Goal: Task Accomplishment & Management: Manage account settings

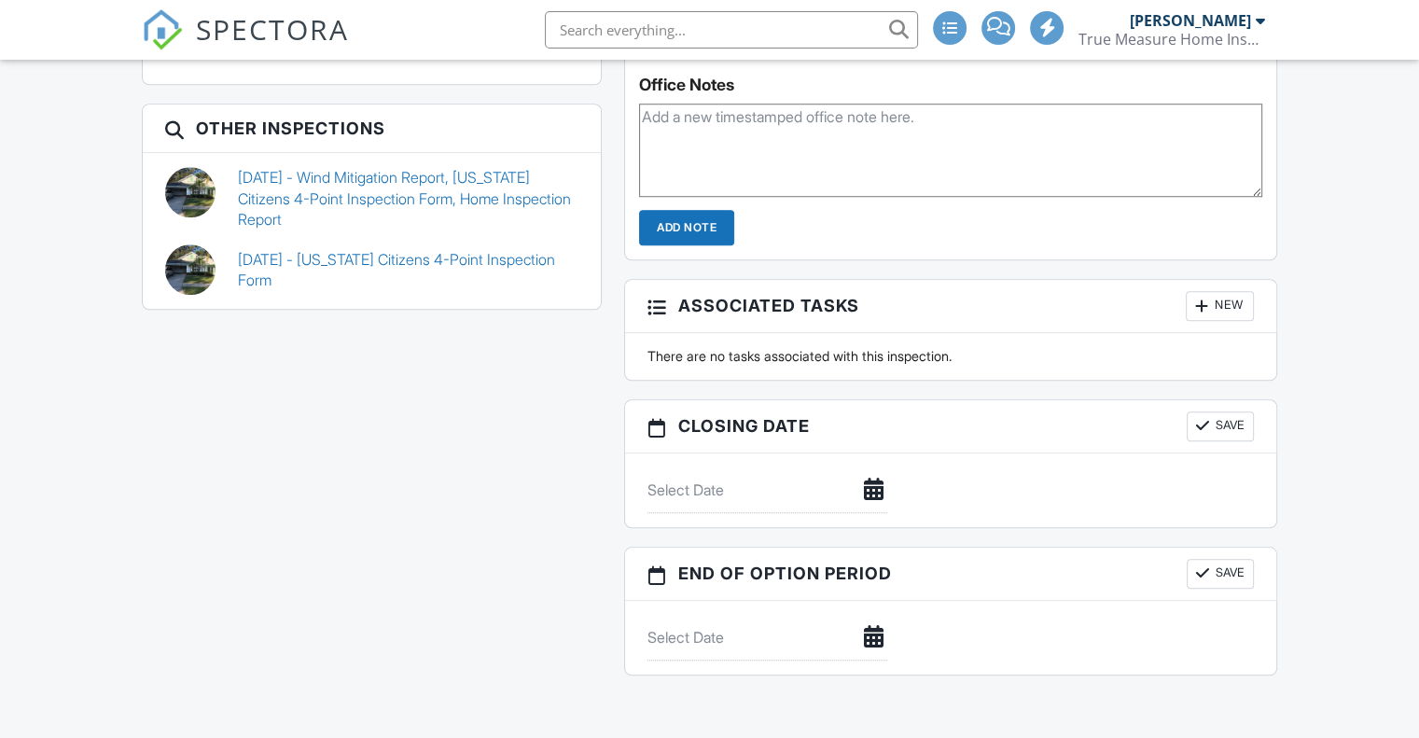
scroll to position [1496, 0]
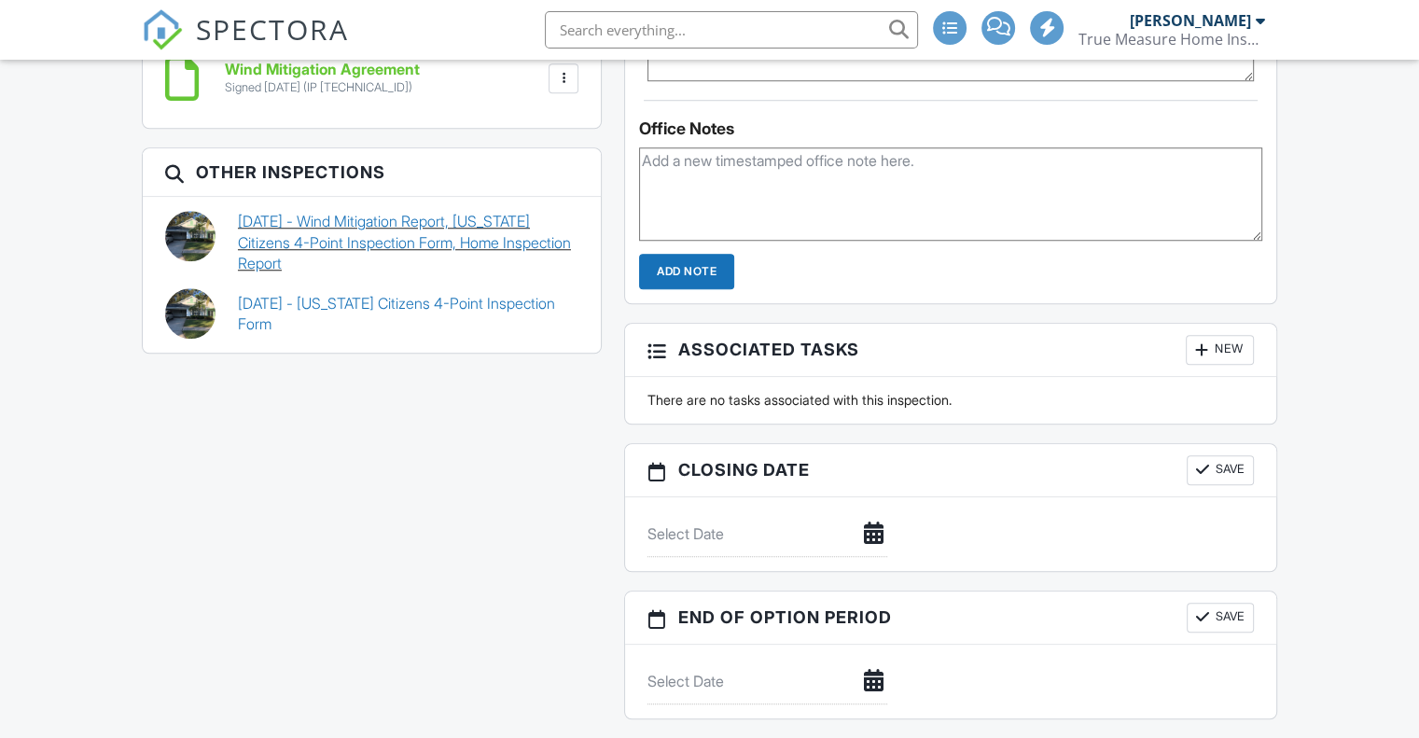
click at [330, 258] on link "12/11/2020 - Wind Mitigation Report, Florida Citizens 4-Point Inspection Form, …" at bounding box center [408, 242] width 341 height 63
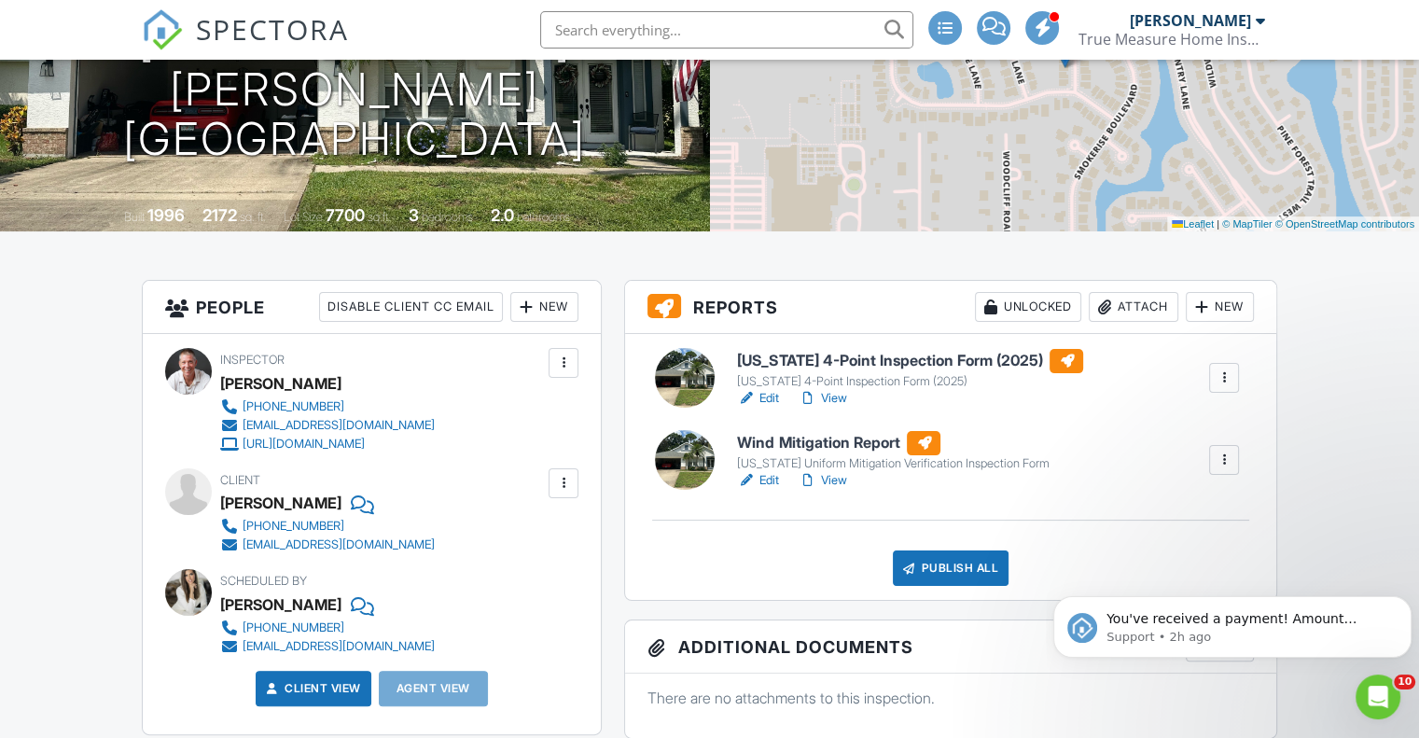
scroll to position [96, 0]
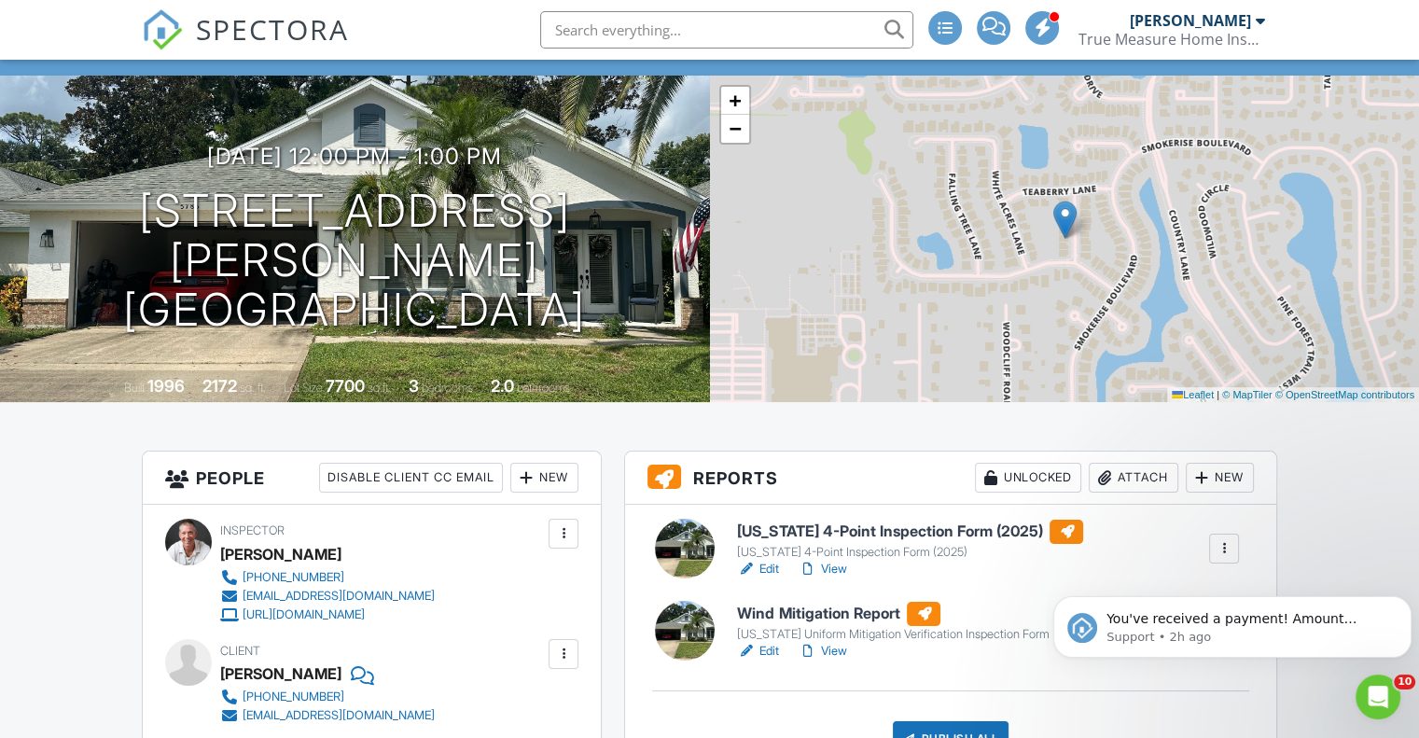
click at [835, 578] on link "View" at bounding box center [822, 569] width 49 height 19
click at [835, 661] on link "View" at bounding box center [822, 651] width 49 height 19
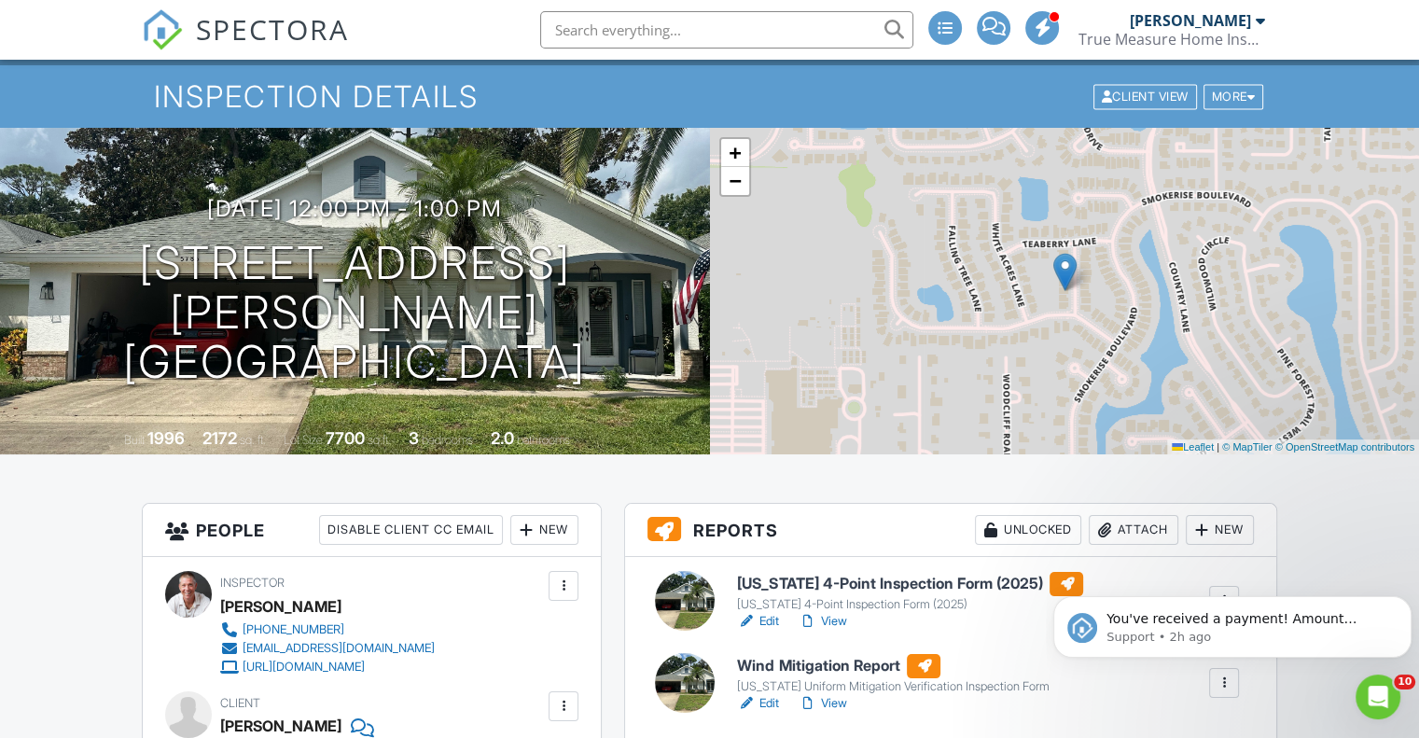
scroll to position [0, 0]
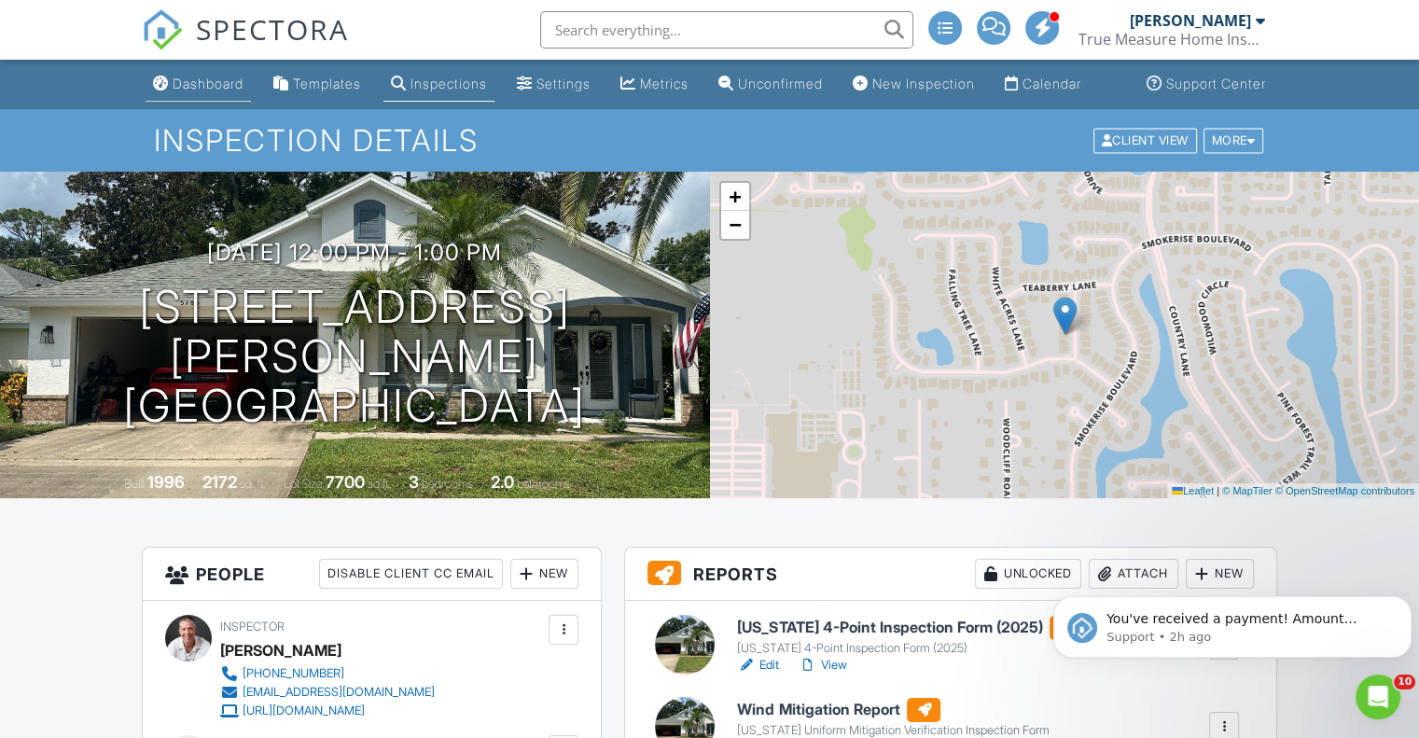
click at [199, 91] on div "Dashboard" at bounding box center [208, 84] width 71 height 16
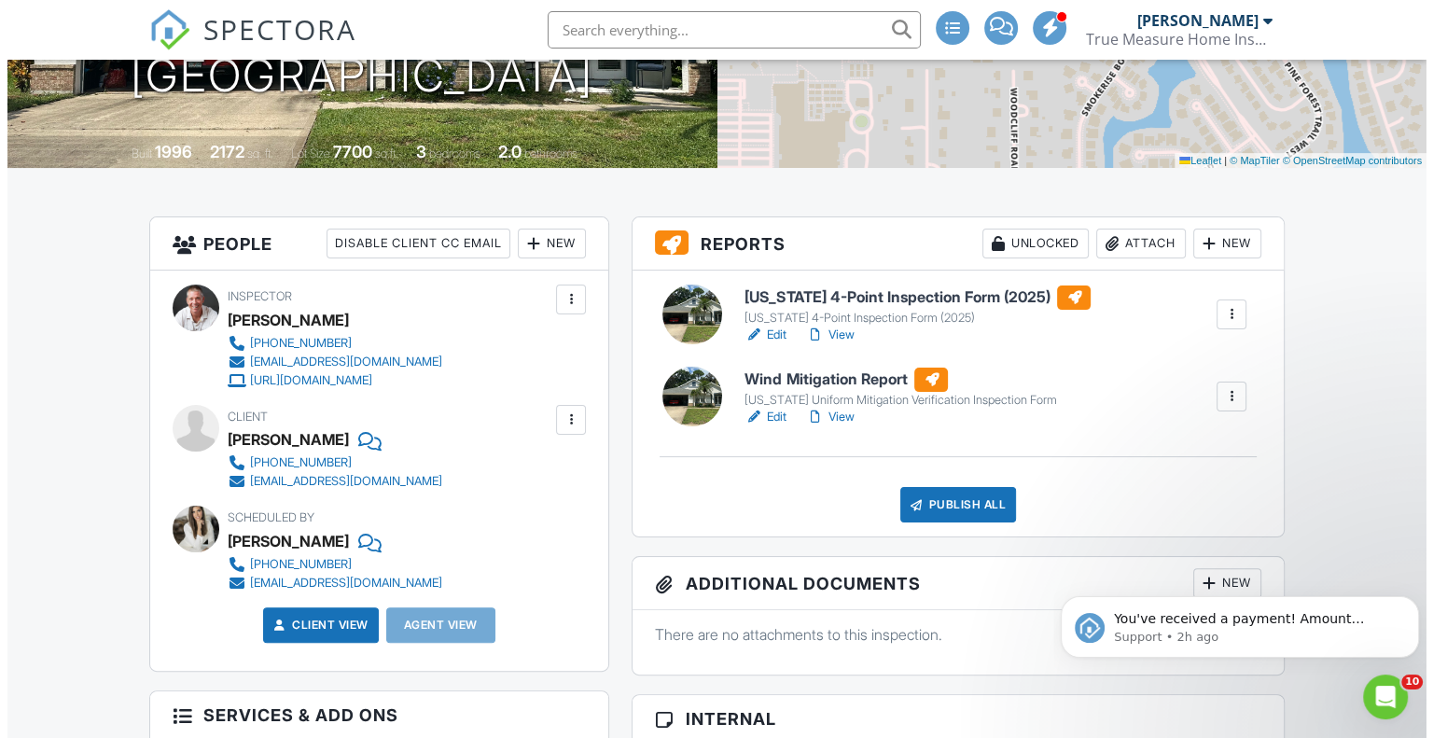
scroll to position [373, 0]
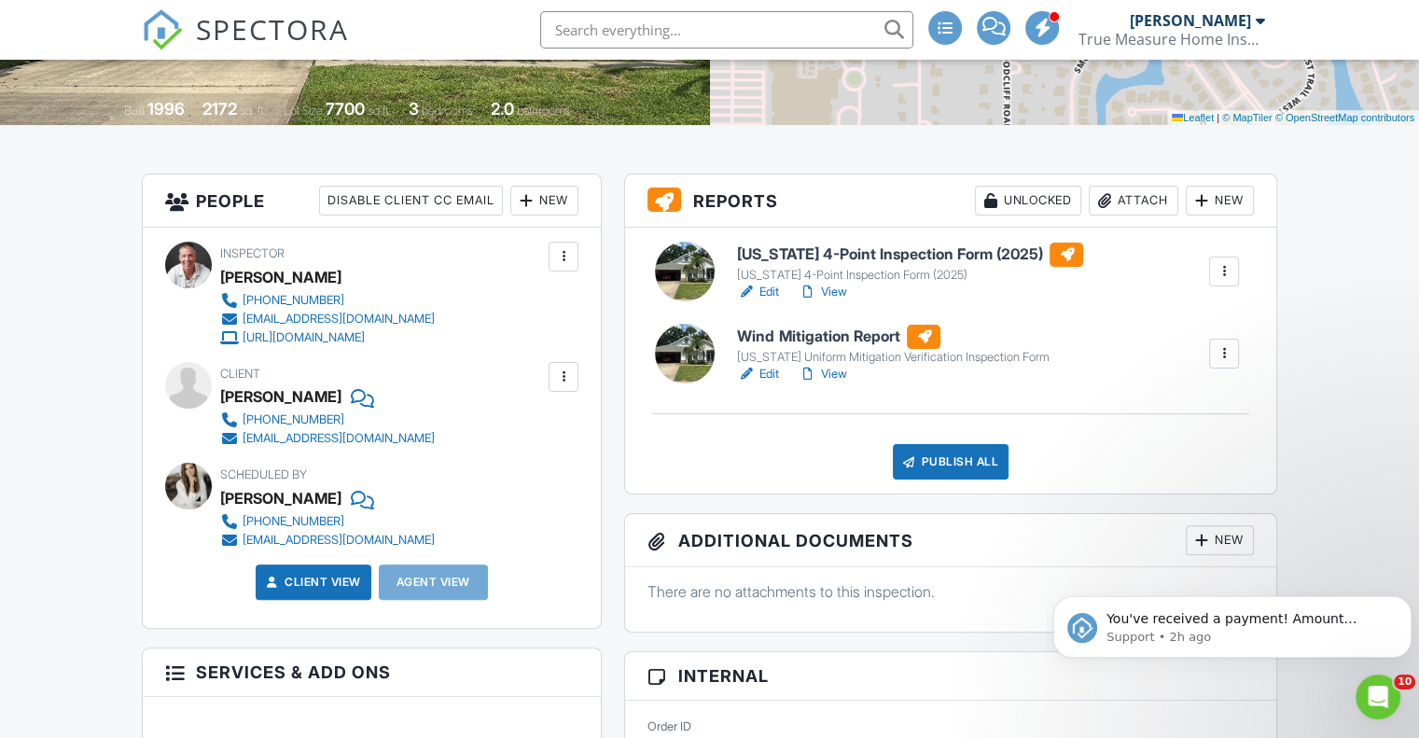
click at [533, 210] on div at bounding box center [526, 200] width 19 height 19
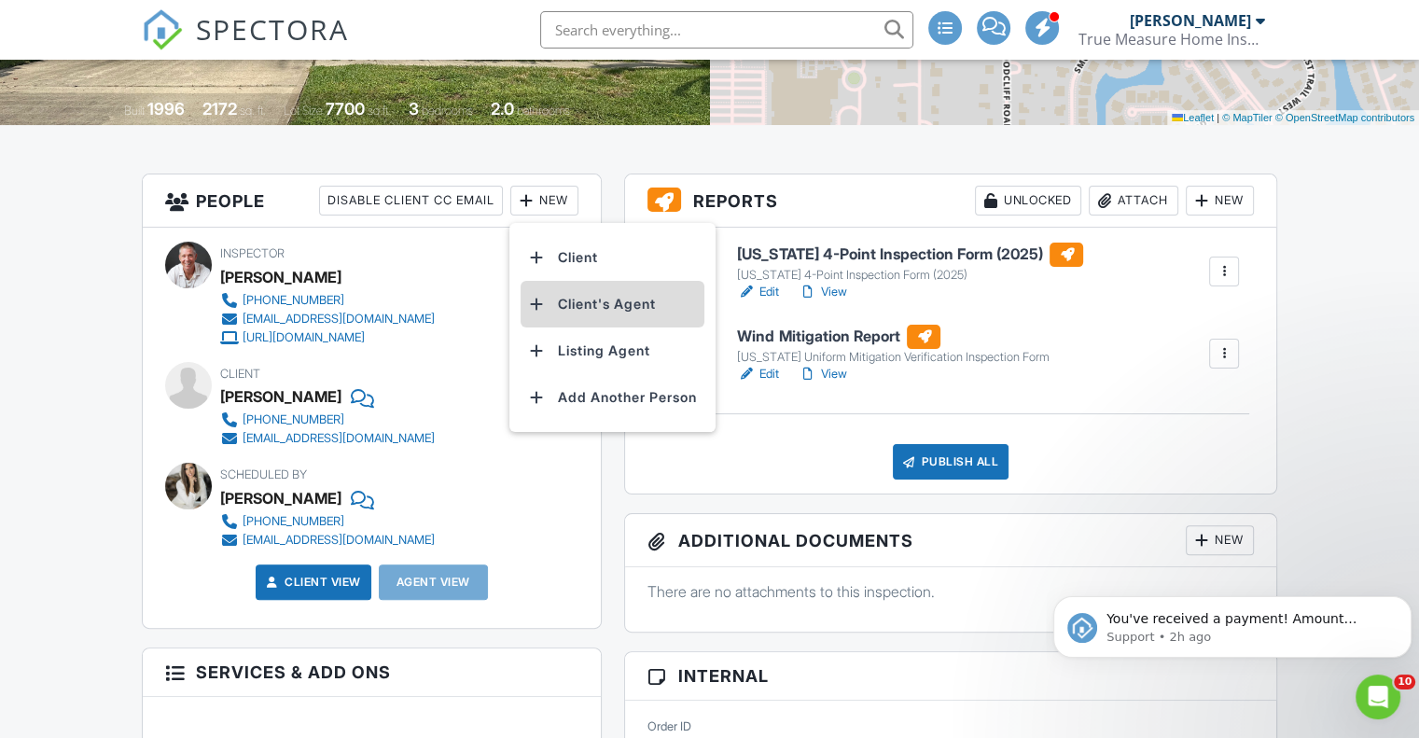
click at [578, 315] on li "Client's Agent" at bounding box center [613, 304] width 184 height 47
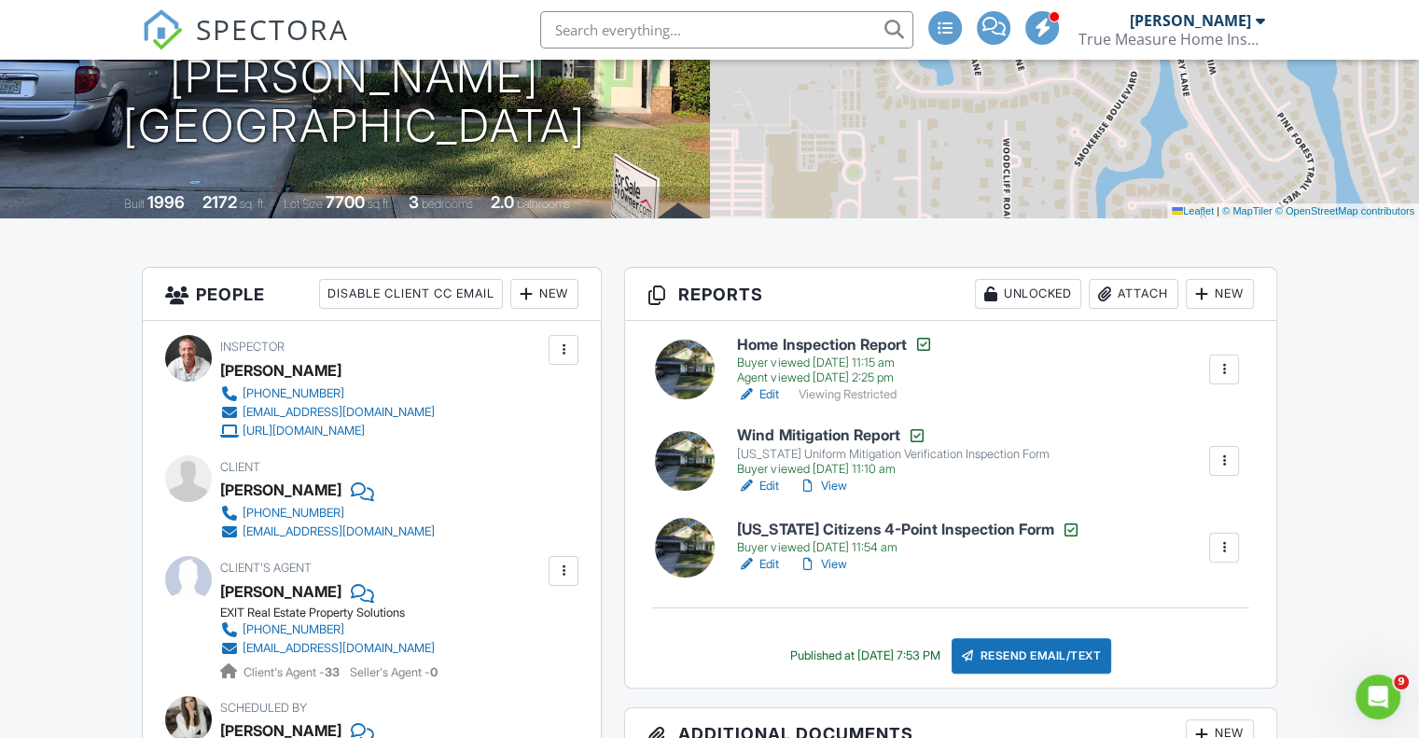
click at [835, 495] on link "View" at bounding box center [822, 486] width 49 height 19
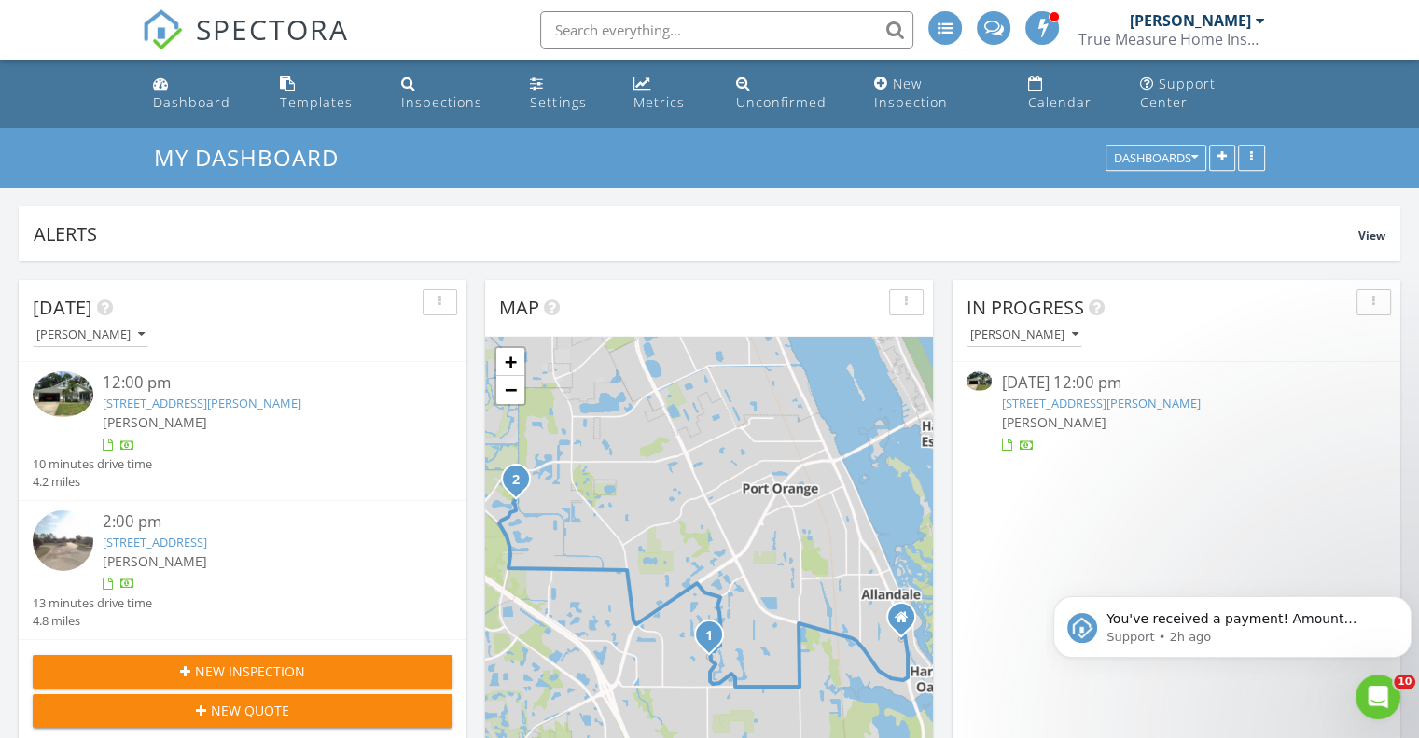
click at [207, 534] on link "4225 Bristle Cone Dr, Port Orange, FL 32129" at bounding box center [155, 542] width 105 height 17
